Goal: Task Accomplishment & Management: Use online tool/utility

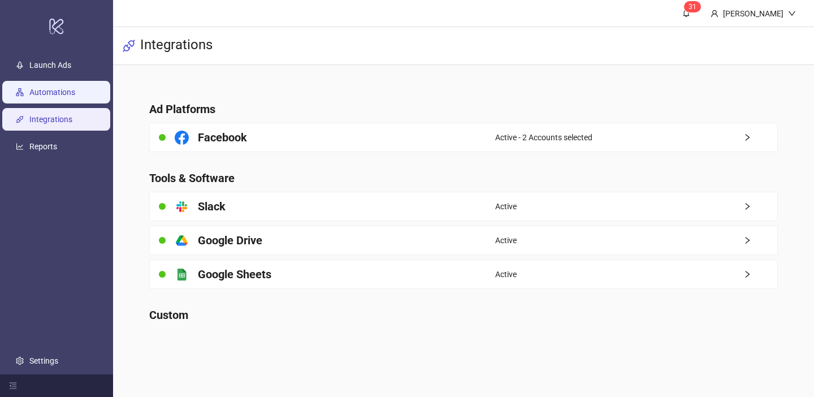
click at [75, 89] on link "Automations" at bounding box center [52, 92] width 46 height 9
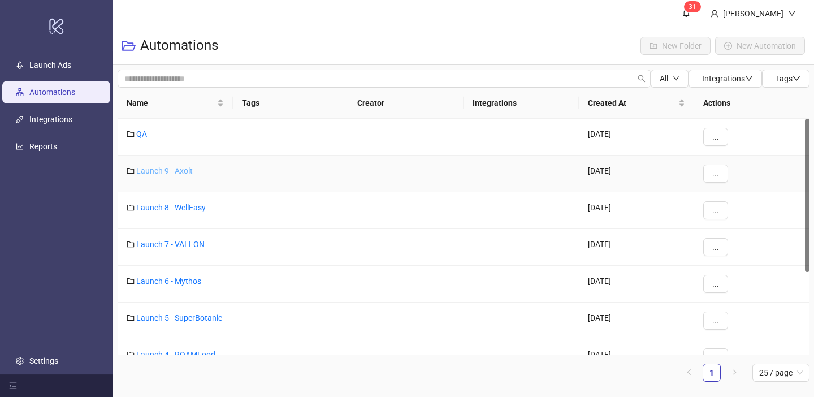
click at [175, 168] on link "Launch 9 - Axolt" at bounding box center [164, 170] width 57 height 9
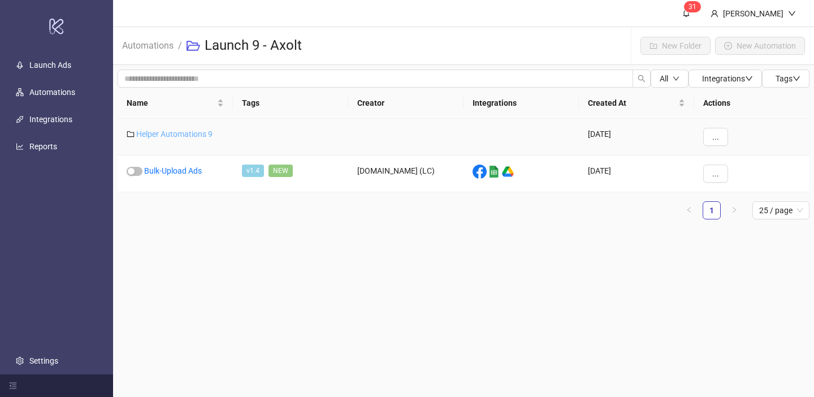
click at [177, 137] on link "Helper Automations 9" at bounding box center [174, 133] width 76 height 9
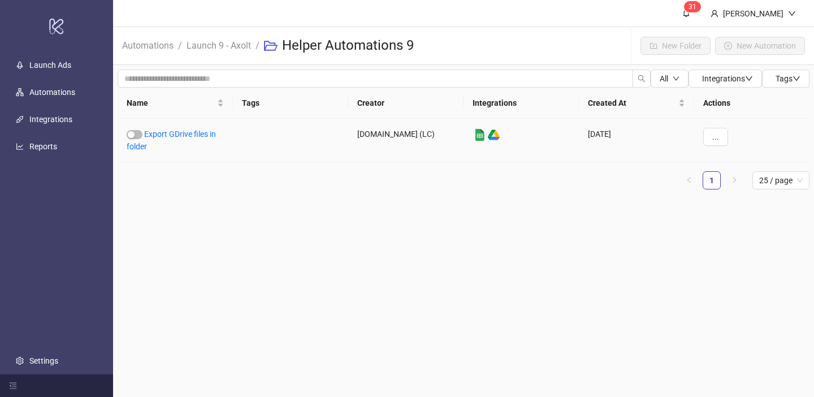
click at [177, 137] on link "Export GDrive files in folder" at bounding box center [171, 139] width 89 height 21
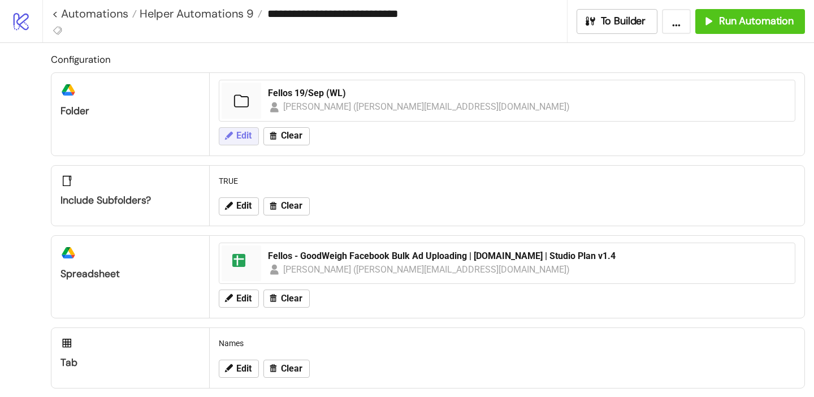
click at [242, 140] on span "Edit" at bounding box center [243, 136] width 15 height 10
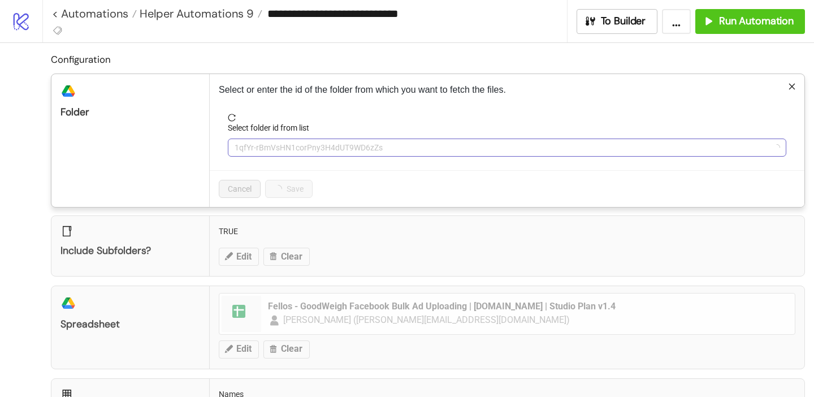
click at [279, 154] on span "1qfYr-rBmVsHN1corPny3H4dUT9WD6zZs" at bounding box center [507, 147] width 545 height 17
click at [279, 154] on span "Fellos 19/Sep (WL)" at bounding box center [507, 147] width 545 height 17
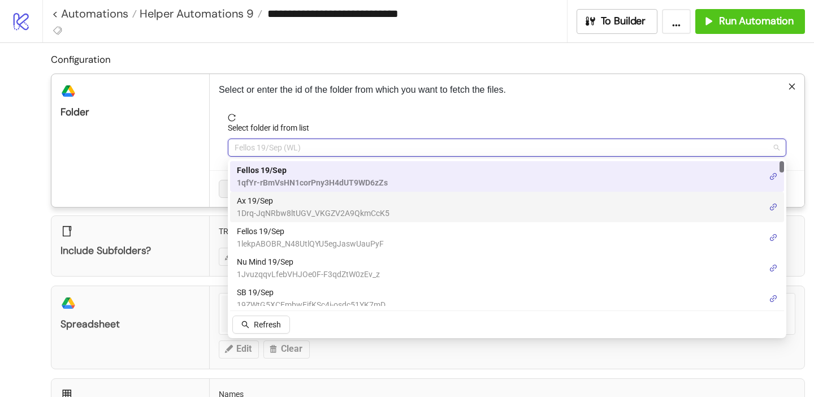
click at [268, 205] on span "Ax 19/Sep" at bounding box center [313, 200] width 153 height 12
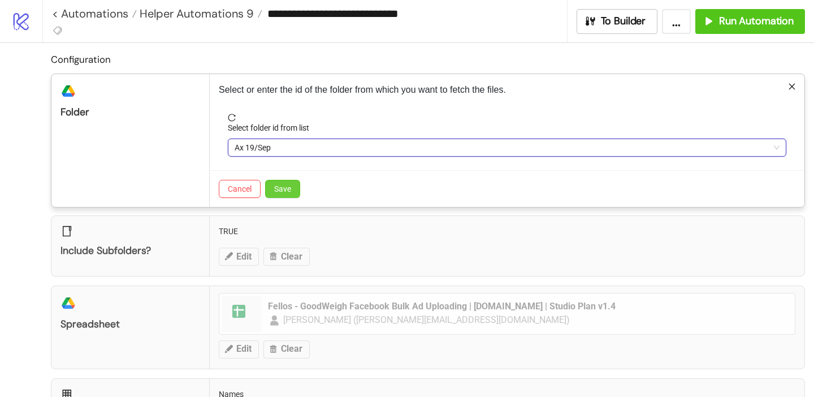
click at [281, 193] on span "Save" at bounding box center [282, 188] width 17 height 9
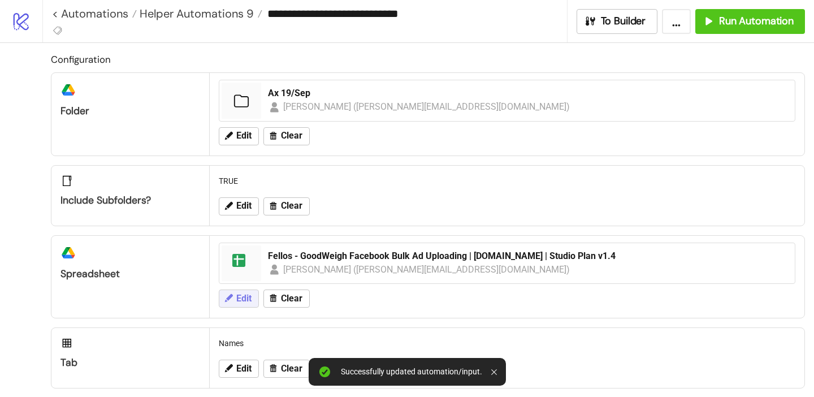
click at [243, 296] on span "Edit" at bounding box center [243, 298] width 15 height 10
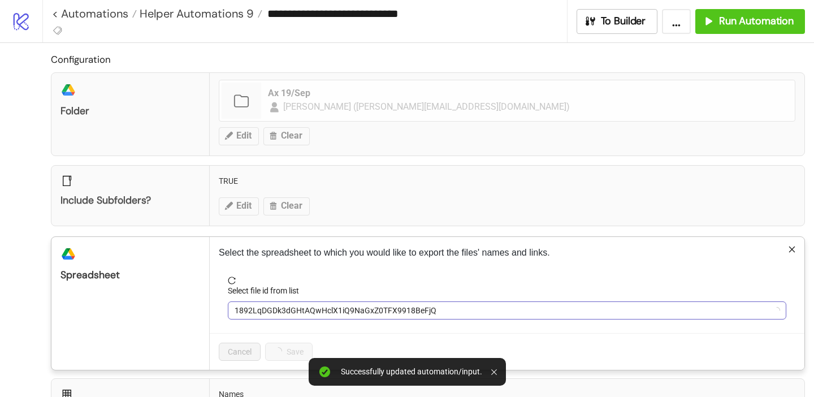
click at [267, 316] on span "1892LqDGDk3dGHtAQwHclX1iQ9NaGxZ0TFX9918BeFjQ" at bounding box center [507, 310] width 545 height 17
click at [267, 312] on span "Fellos - GoodWeigh Facebook Bulk Ad Uploading | [DOMAIN_NAME] | Studio Plan v1.4" at bounding box center [507, 310] width 545 height 17
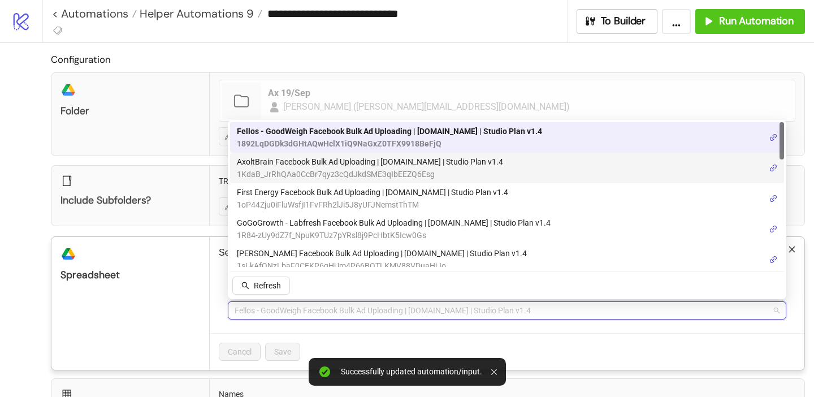
click at [289, 162] on span "AxoltBrain Facebook Bulk Ad Uploading | [DOMAIN_NAME] | Studio Plan v1.4" at bounding box center [370, 161] width 266 height 12
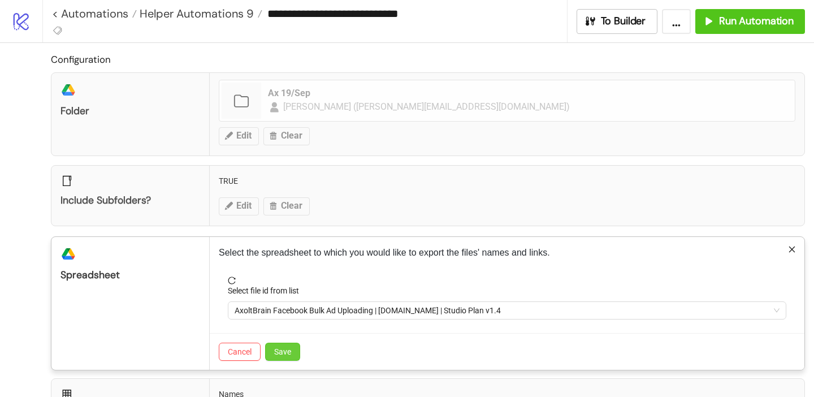
click at [284, 350] on span "Save" at bounding box center [282, 351] width 17 height 9
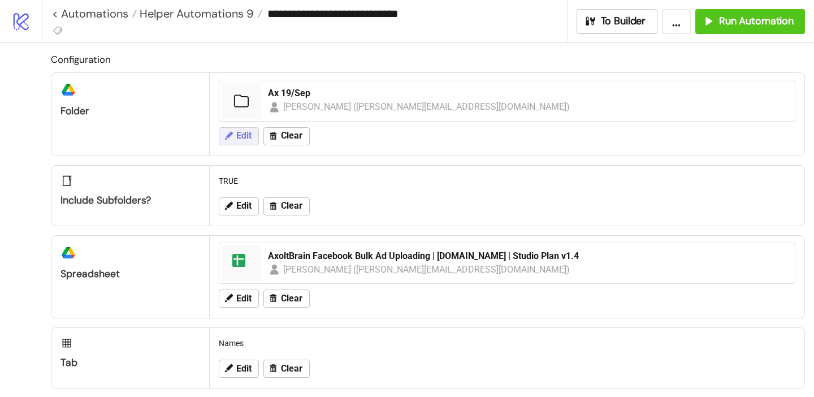
click at [247, 134] on span "Edit" at bounding box center [243, 136] width 15 height 10
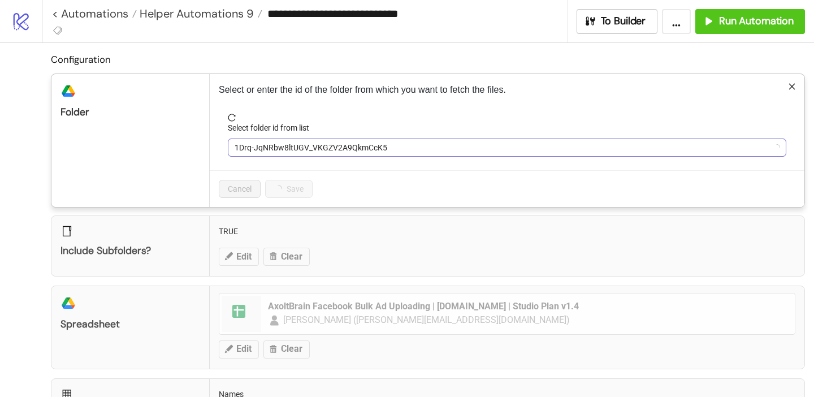
click at [280, 147] on span "1Drq-JqNRbw8ltUGV_VKGZV2A9QkmCcK5" at bounding box center [507, 147] width 545 height 17
click at [283, 154] on span "Ax 19/Sep" at bounding box center [507, 147] width 545 height 17
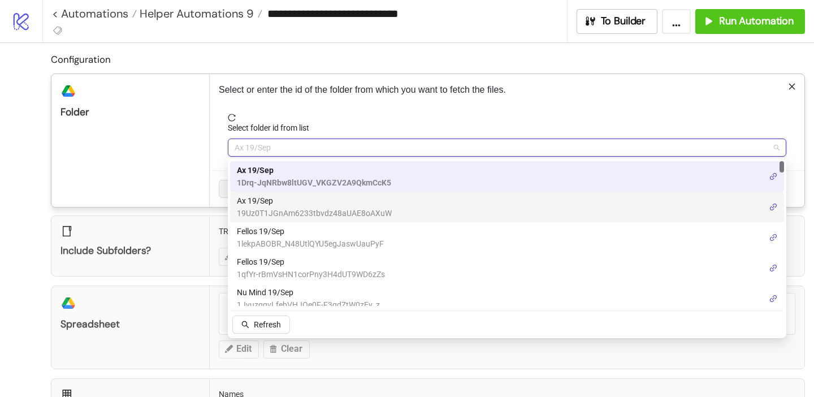
click at [272, 198] on span "Ax 19/Sep" at bounding box center [314, 200] width 155 height 12
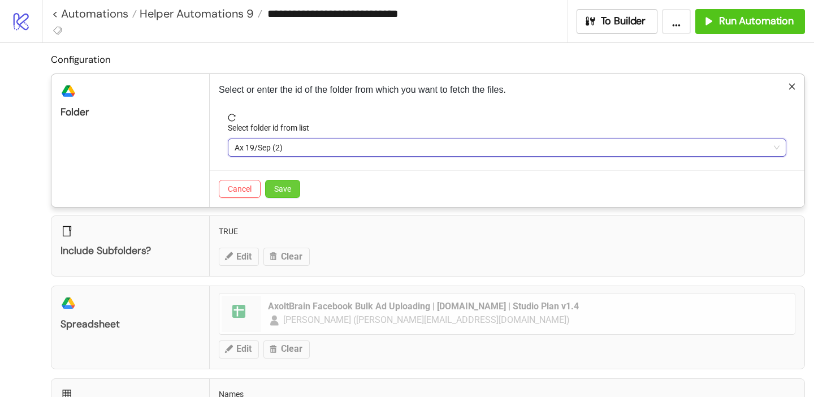
click at [283, 194] on button "Save" at bounding box center [282, 189] width 35 height 18
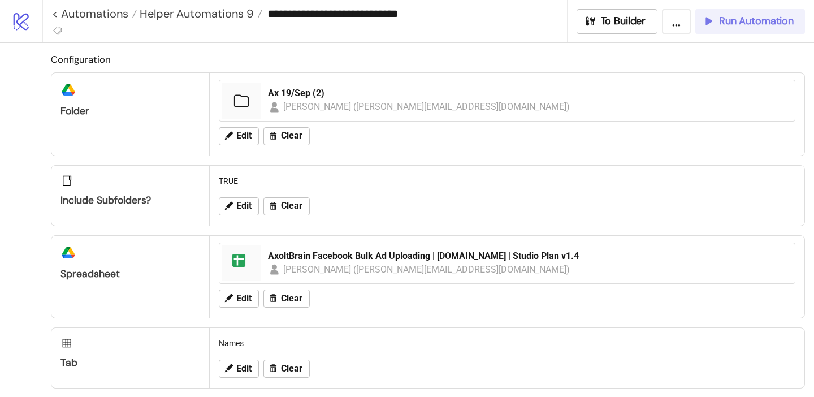
click at [755, 29] on button "Run Automation" at bounding box center [750, 21] width 110 height 25
